Goal: Information Seeking & Learning: Learn about a topic

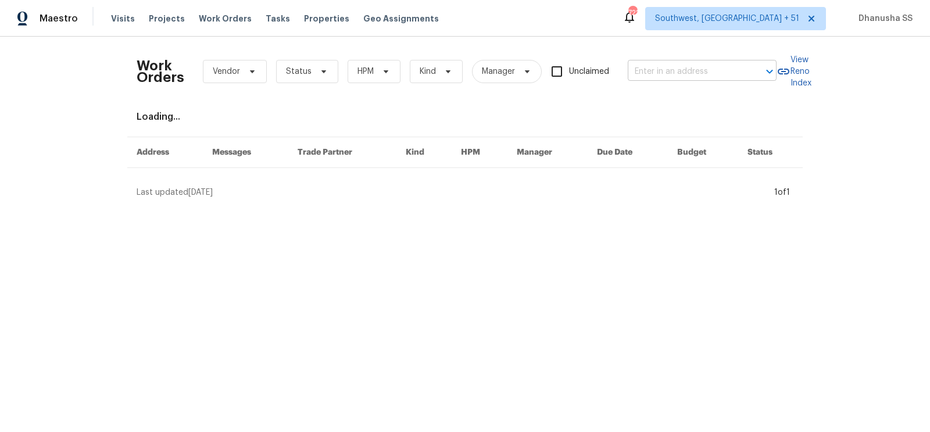
click at [650, 80] on input "text" at bounding box center [686, 72] width 116 height 18
paste input "[STREET_ADDRESS]"
type input "[STREET_ADDRESS]"
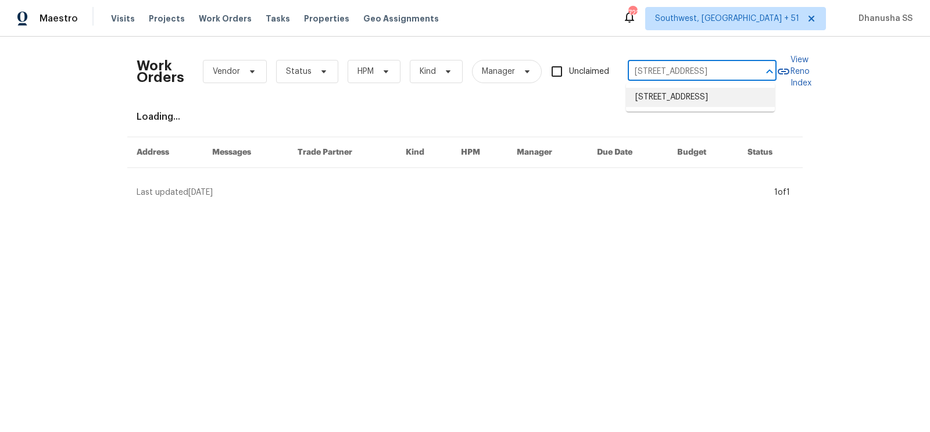
click at [651, 102] on li "[STREET_ADDRESS]" at bounding box center [700, 97] width 149 height 19
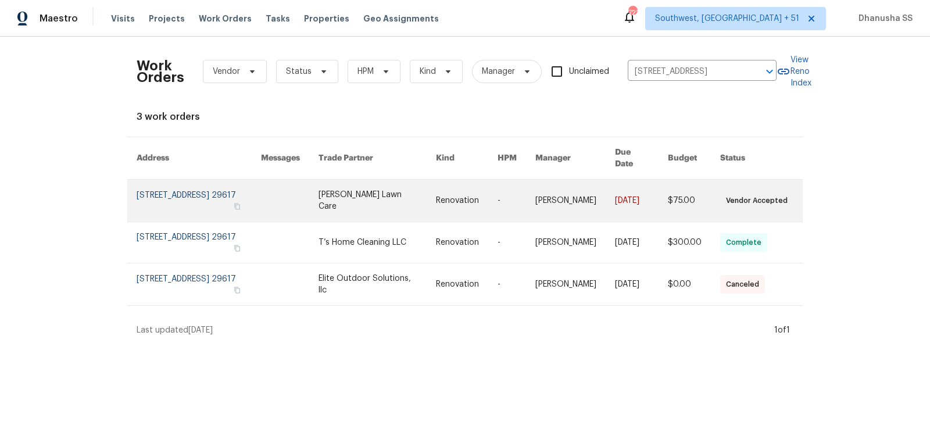
click at [579, 180] on link at bounding box center [575, 201] width 80 height 42
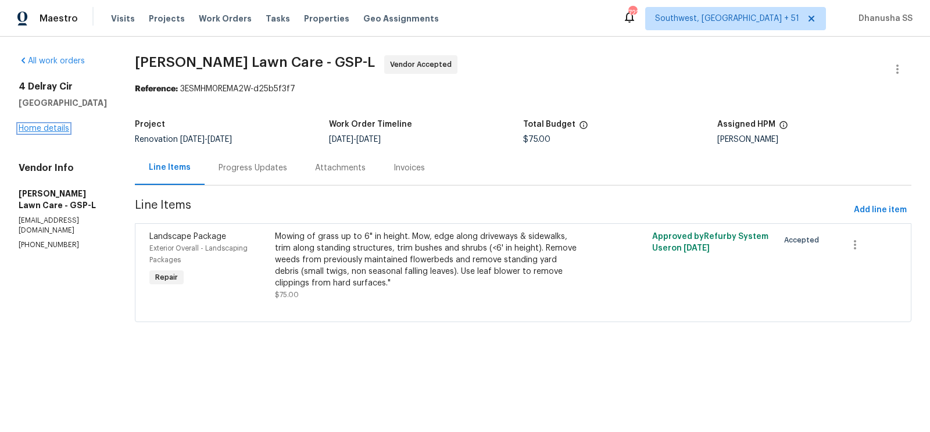
click at [59, 124] on link "Home details" at bounding box center [44, 128] width 51 height 8
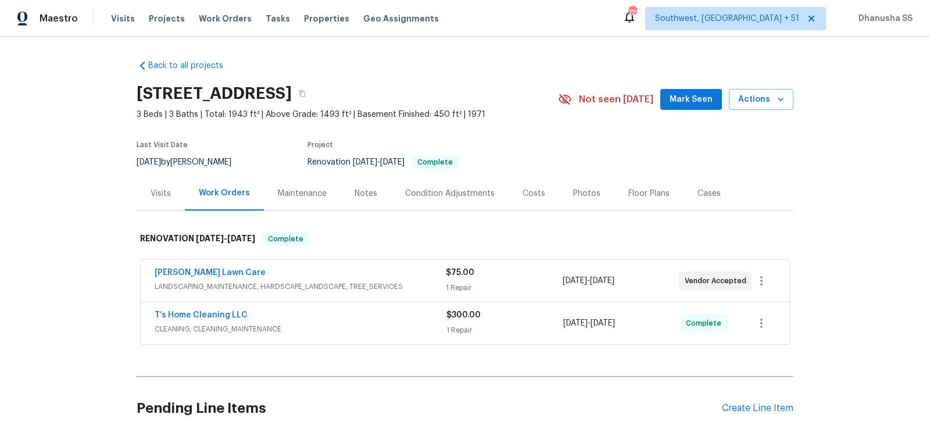
click at [151, 220] on div "RENOVATION [DATE] - [DATE] Complete [PERSON_NAME] Lawn Care LANDSCAPING_MAINTEN…" at bounding box center [465, 284] width 657 height 128
click at [159, 199] on div "Visits" at bounding box center [161, 193] width 48 height 34
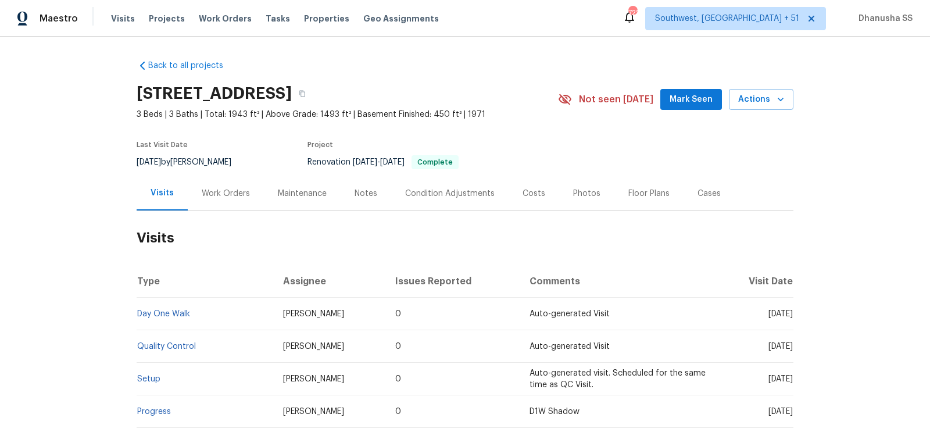
scroll to position [107, 0]
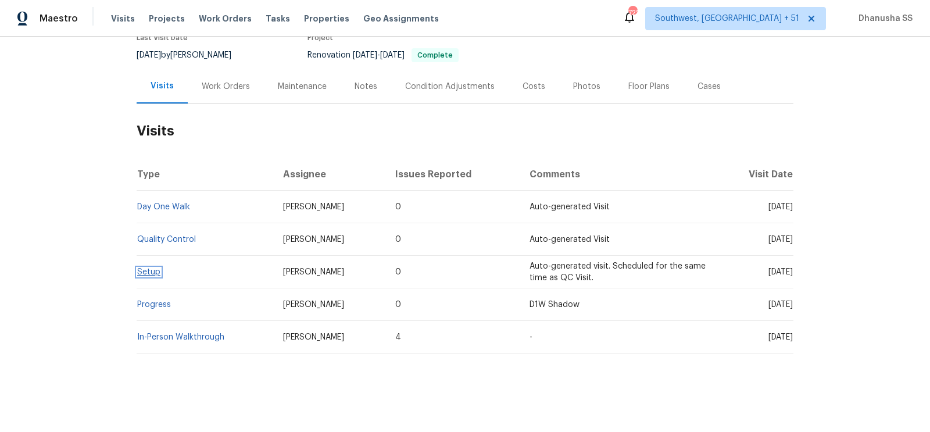
click at [157, 273] on link "Setup" at bounding box center [148, 272] width 23 height 8
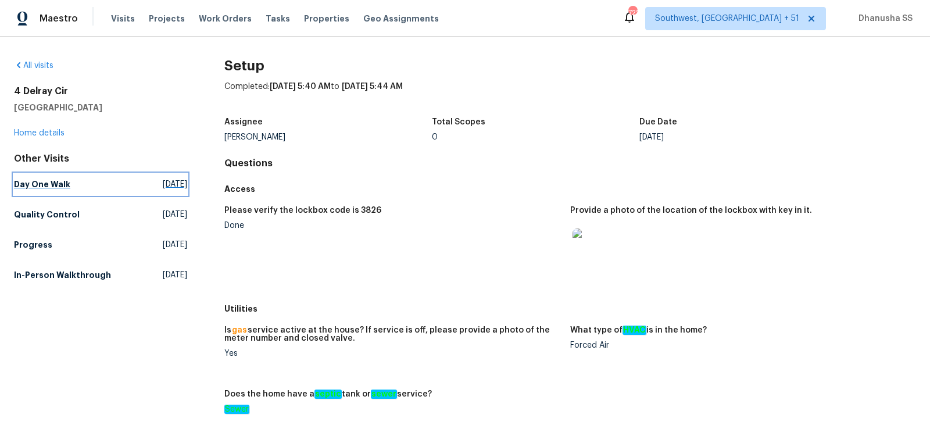
click at [163, 183] on span "[DATE]" at bounding box center [175, 184] width 24 height 12
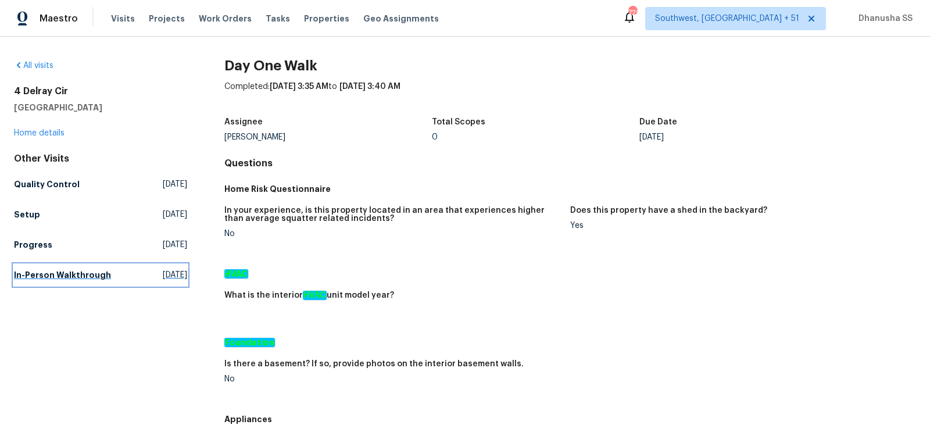
click at [81, 271] on h5 "In-Person Walkthrough" at bounding box center [62, 275] width 97 height 12
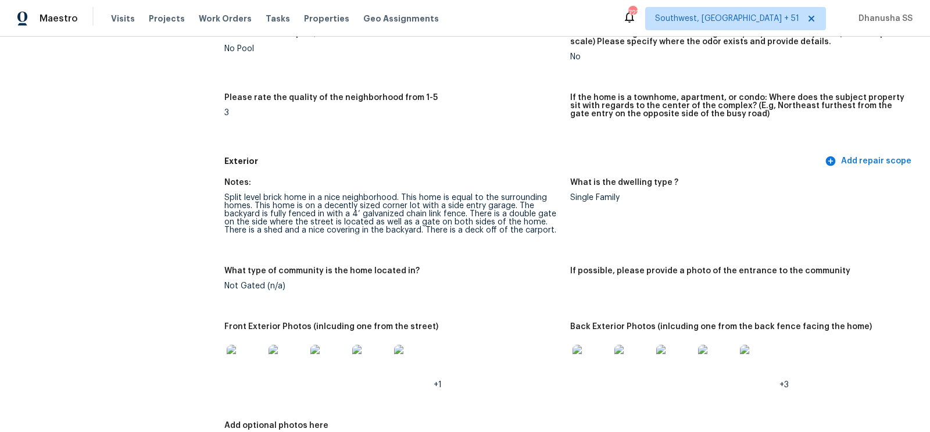
scroll to position [306, 0]
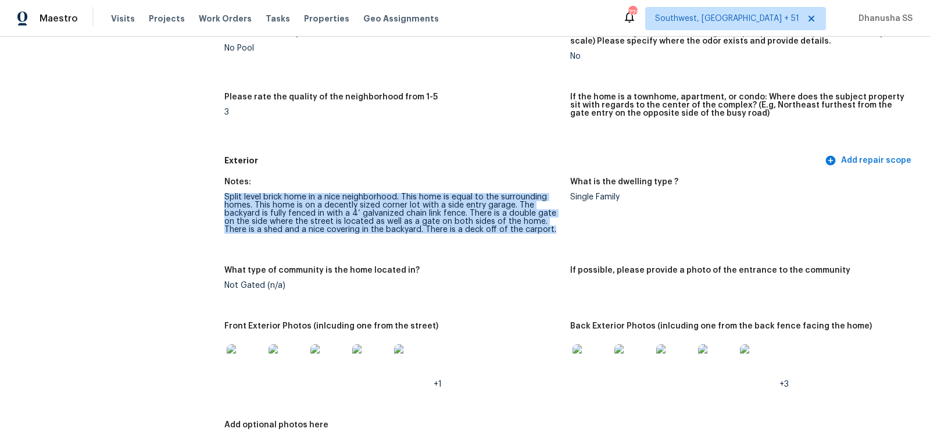
drag, startPoint x: 225, startPoint y: 195, endPoint x: 495, endPoint y: 235, distance: 272.5
click at [495, 235] on figure "Notes: Split level brick home in a [GEOGRAPHIC_DATA] neighborhood. This home is…" at bounding box center [397, 215] width 346 height 74
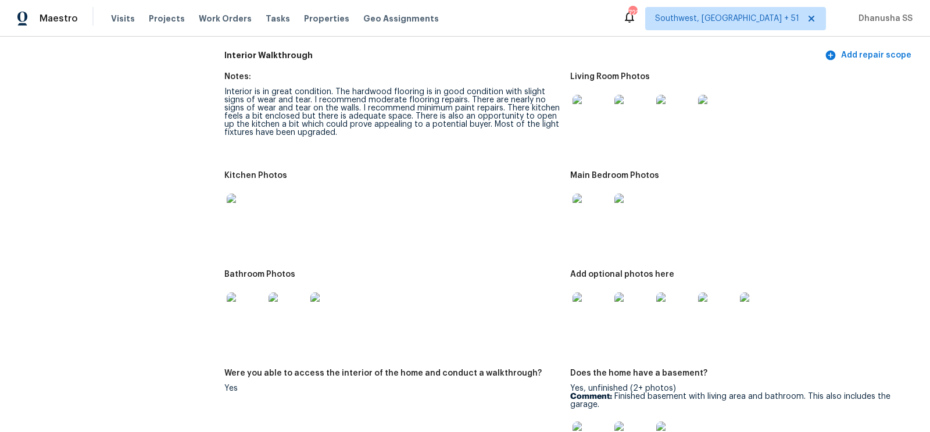
scroll to position [1404, 0]
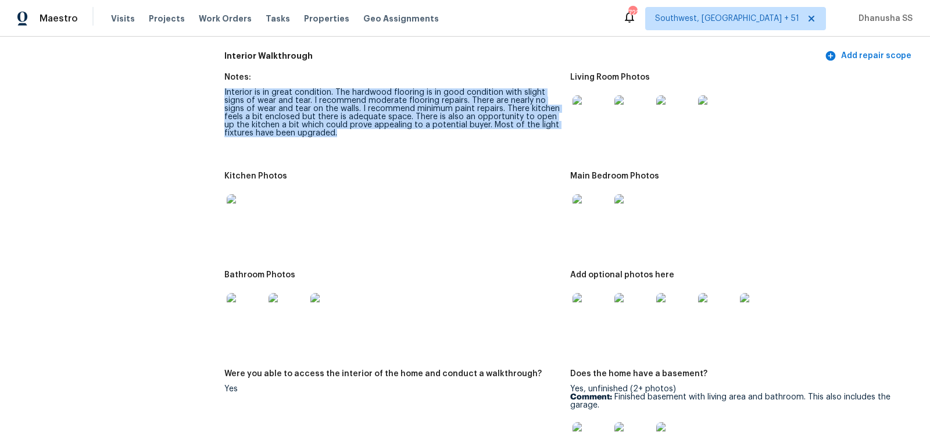
drag, startPoint x: 220, startPoint y: 91, endPoint x: 330, endPoint y: 139, distance: 120.0
click at [330, 139] on div "All visits [STREET_ADDRESS] Home details Other Visits Day One Walk [DATE] Quali…" at bounding box center [465, 267] width 902 height 3222
click at [354, 157] on figure "Notes: Interior is in great condition. The hardwood flooring is in good conditi…" at bounding box center [397, 115] width 346 height 85
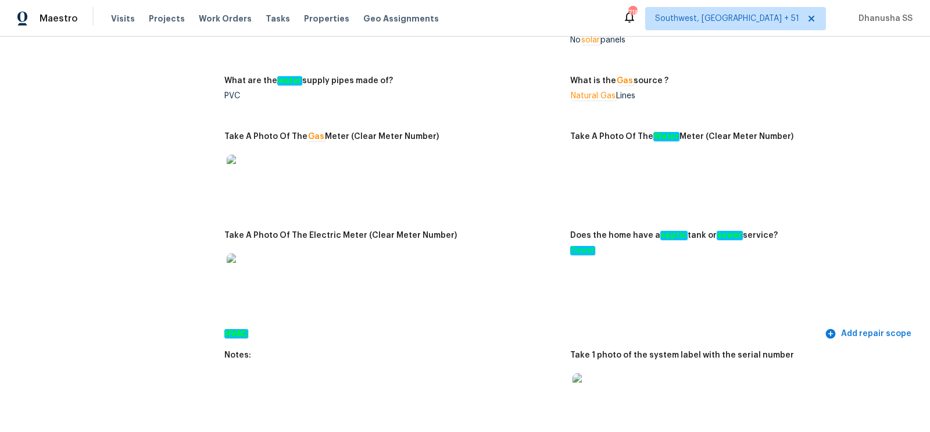
scroll to position [0, 0]
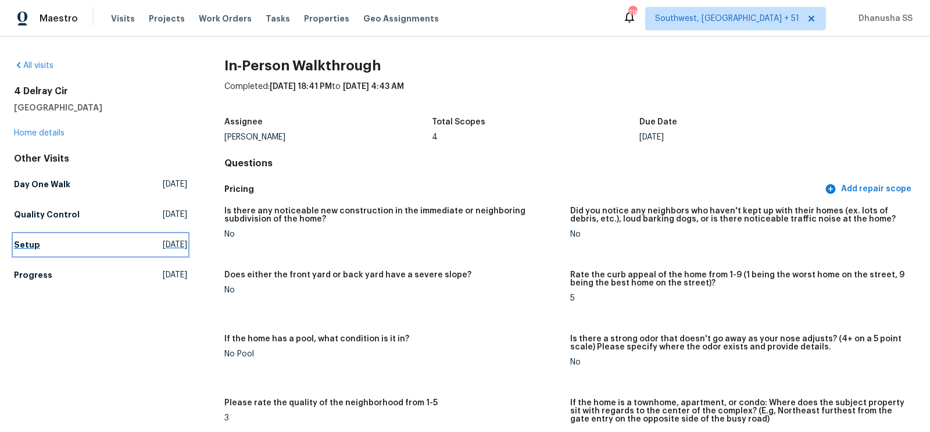
click at [63, 244] on link "Setup [DATE]" at bounding box center [100, 244] width 173 height 21
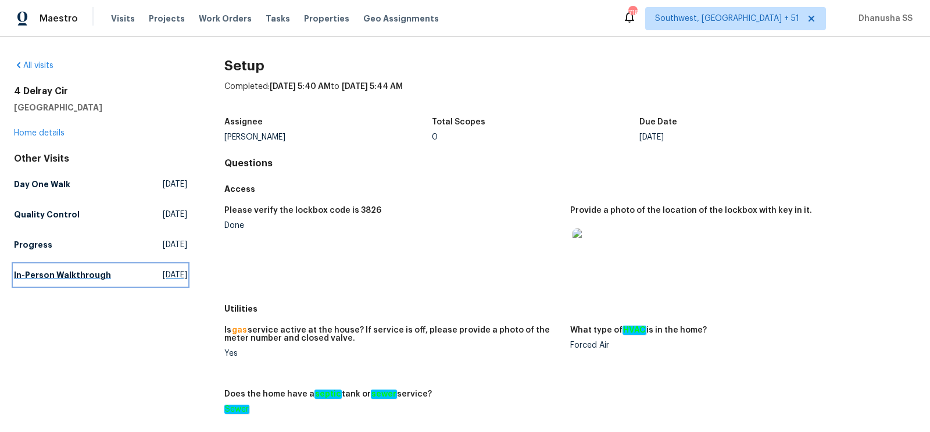
click at [74, 281] on link "In-Person Walkthrough [DATE]" at bounding box center [100, 274] width 173 height 21
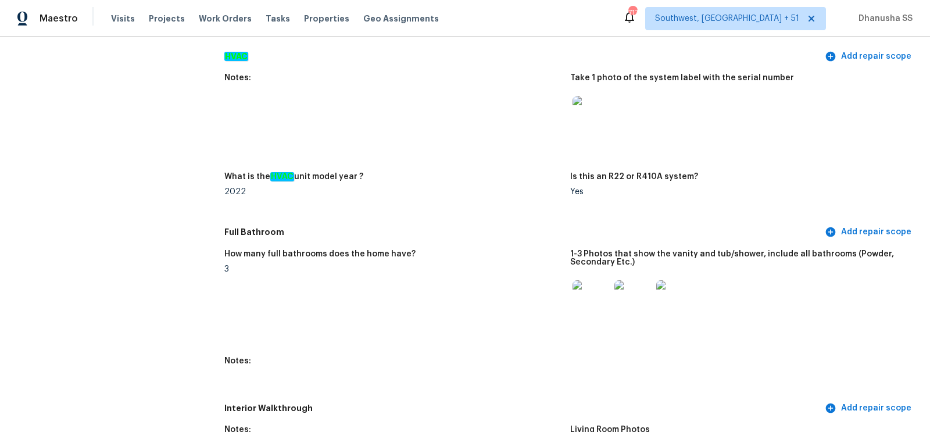
scroll to position [1053, 0]
click at [599, 117] on img at bounding box center [590, 113] width 37 height 37
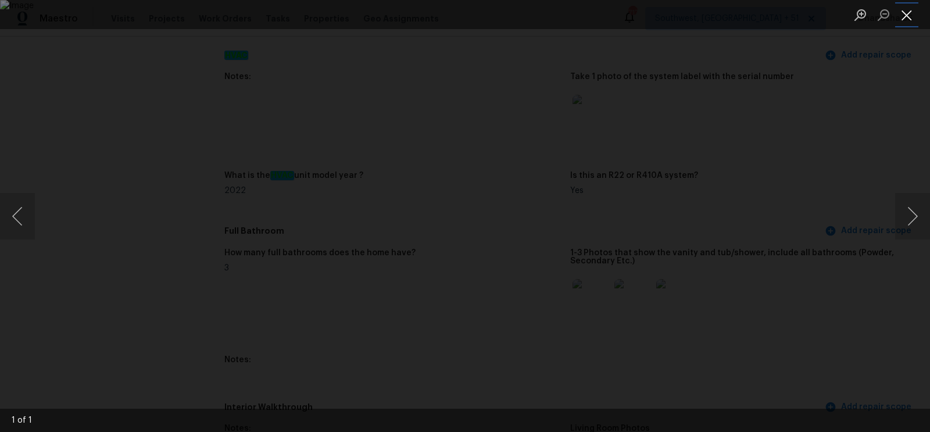
click at [904, 20] on button "Close lightbox" at bounding box center [906, 15] width 23 height 20
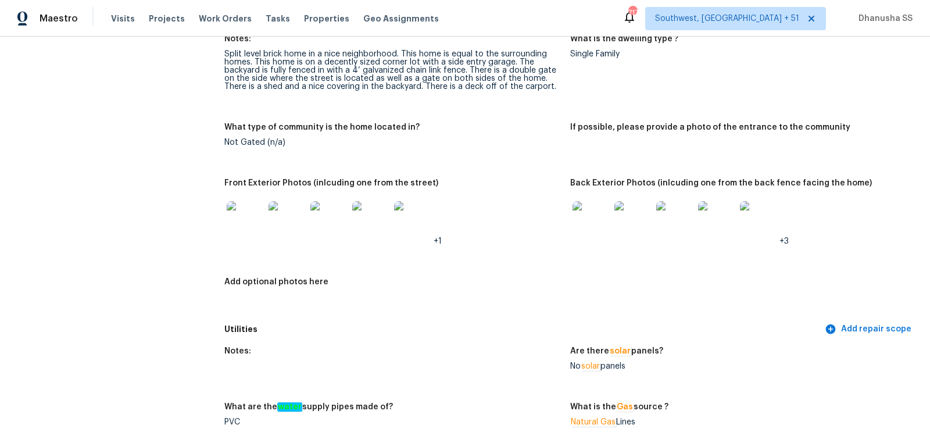
scroll to position [456, 0]
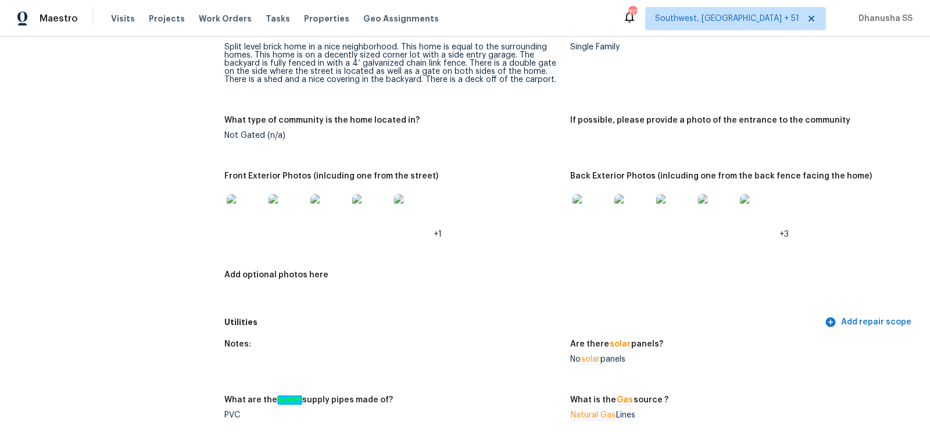
click at [601, 209] on img at bounding box center [590, 212] width 37 height 37
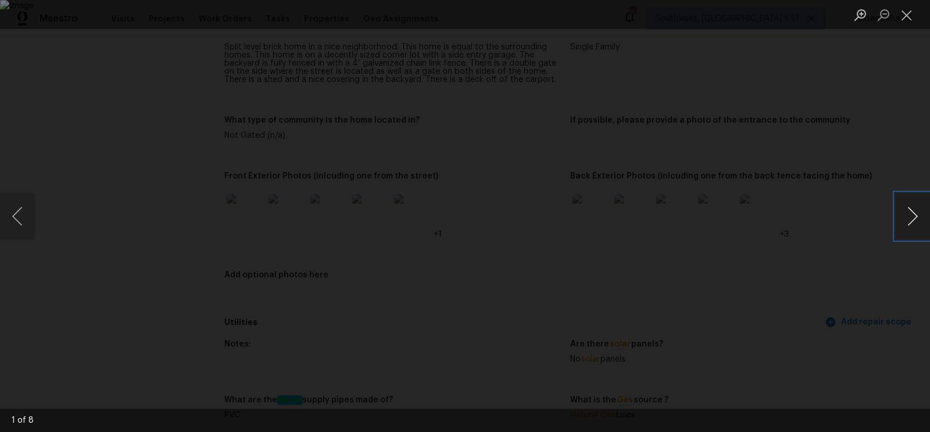
click at [905, 224] on button "Next image" at bounding box center [912, 216] width 35 height 46
click at [905, 26] on li "Lightbox" at bounding box center [906, 14] width 23 height 29
click at [905, 20] on button "Close lightbox" at bounding box center [906, 15] width 23 height 20
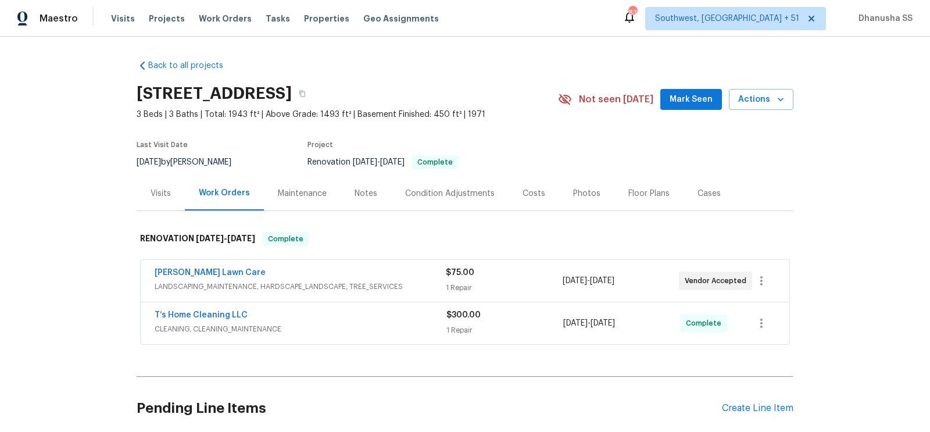
click at [354, 316] on div "T’s Home Cleaning LLC" at bounding box center [301, 316] width 292 height 14
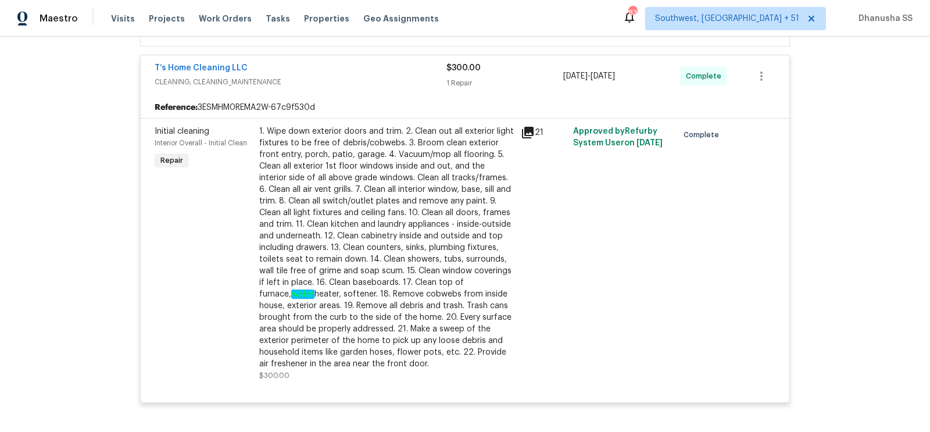
scroll to position [129, 0]
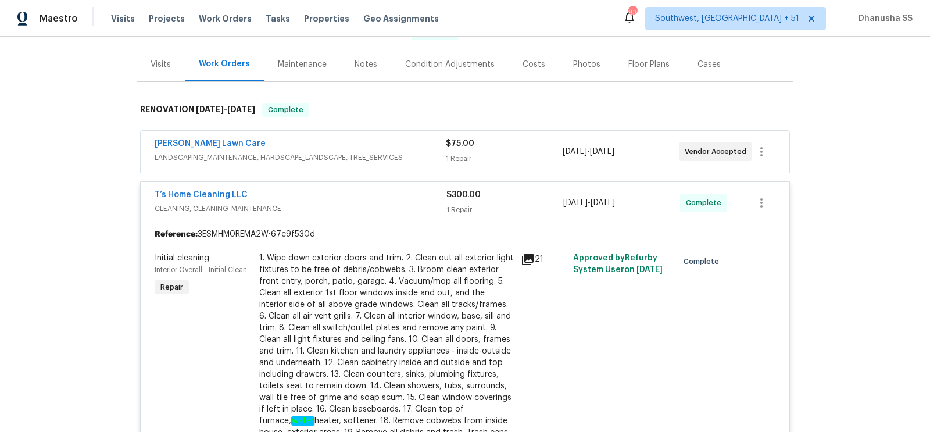
click at [393, 155] on span "LANDSCAPING_MAINTENANCE, HARDSCAPE_LANDSCAPE, TREE_SERVICES" at bounding box center [300, 158] width 291 height 12
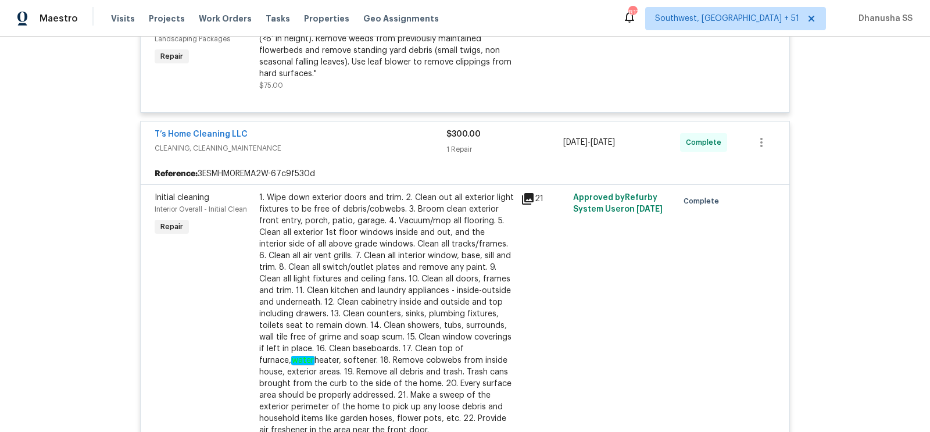
scroll to position [0, 0]
